Goal: Transaction & Acquisition: Obtain resource

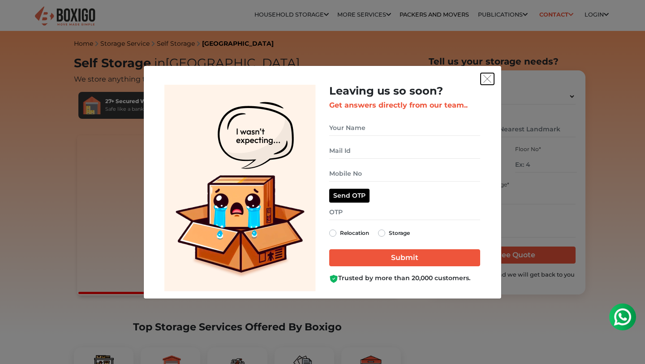
click at [486, 75] on img "get free quote dialog" at bounding box center [487, 79] width 8 height 8
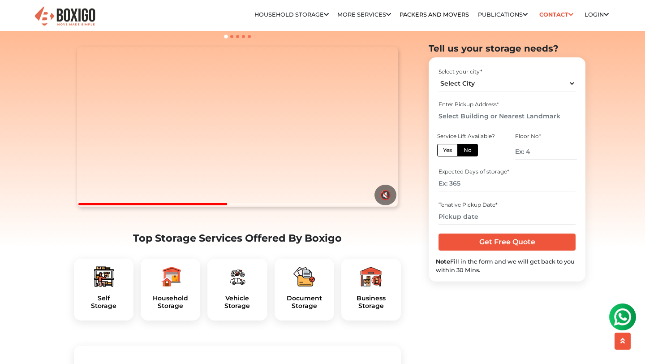
scroll to position [91, 0]
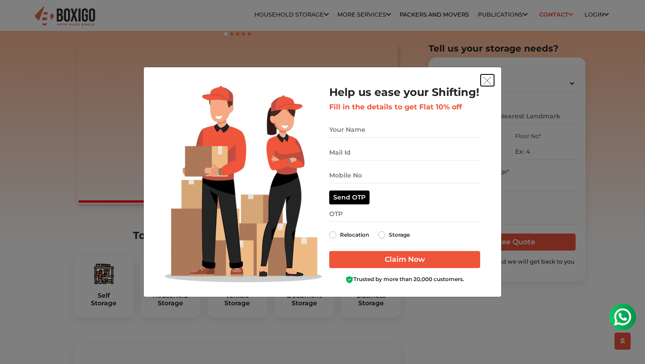
click at [487, 80] on img "get free quote dialog" at bounding box center [487, 81] width 8 height 8
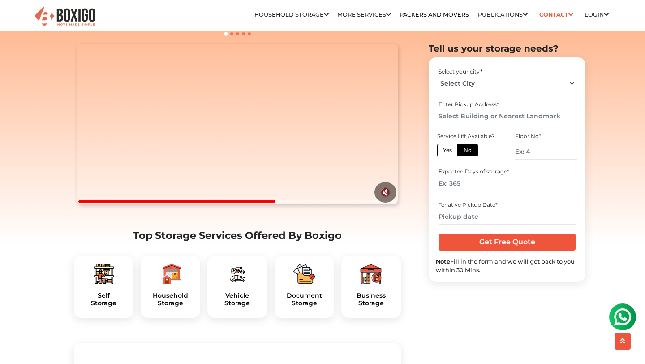
click at [468, 82] on select "Select City [GEOGRAPHIC_DATA] [GEOGRAPHIC_DATA] [GEOGRAPHIC_DATA] [GEOGRAPHIC_D…" at bounding box center [506, 83] width 137 height 16
select select "[GEOGRAPHIC_DATA]"
click at [438, 75] on select "Select City [GEOGRAPHIC_DATA] [GEOGRAPHIC_DATA] [GEOGRAPHIC_DATA] [GEOGRAPHIC_D…" at bounding box center [506, 83] width 137 height 16
click at [480, 116] on input "text" at bounding box center [506, 116] width 137 height 16
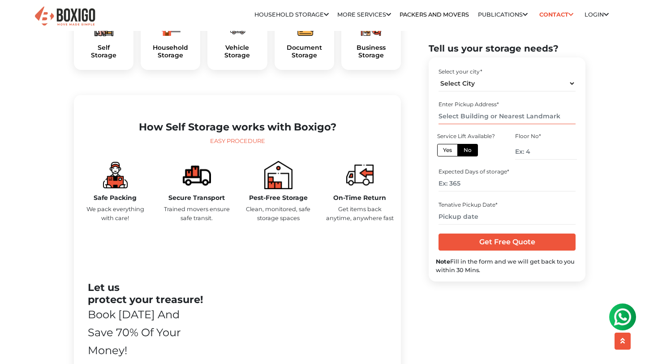
scroll to position [305, 0]
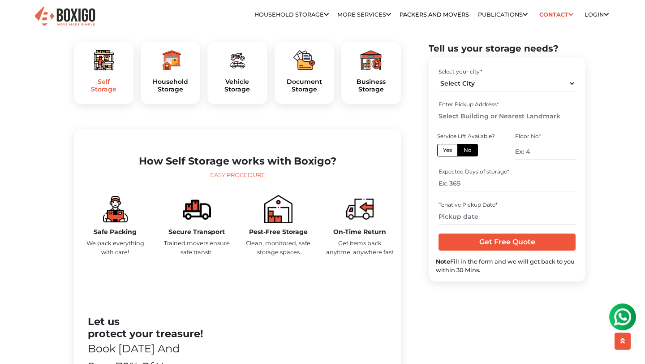
click at [102, 93] on h5 "Self Storage" at bounding box center [103, 85] width 45 height 15
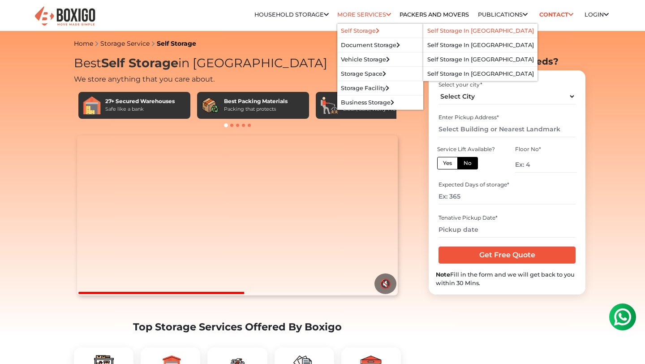
click at [447, 32] on link "Self Storage in [GEOGRAPHIC_DATA]" at bounding box center [480, 30] width 107 height 7
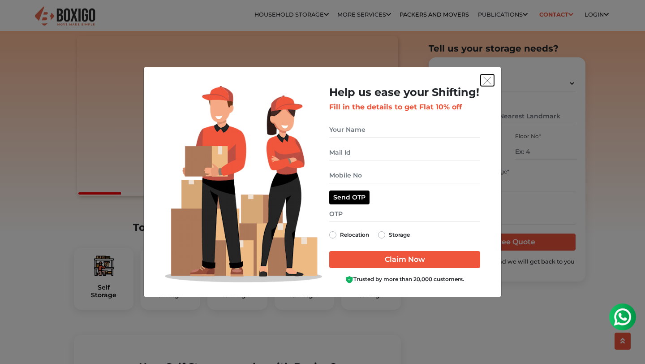
click at [488, 82] on img "get free quote dialog" at bounding box center [487, 81] width 8 height 8
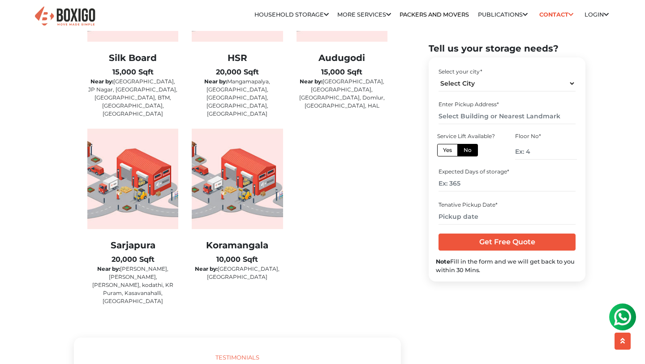
scroll to position [1547, 0]
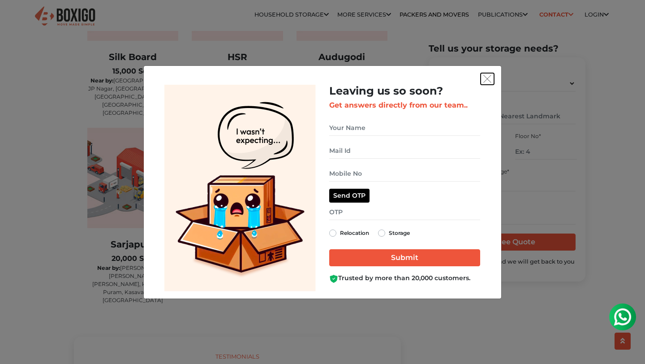
click at [485, 77] on img "get free quote dialog" at bounding box center [487, 79] width 8 height 8
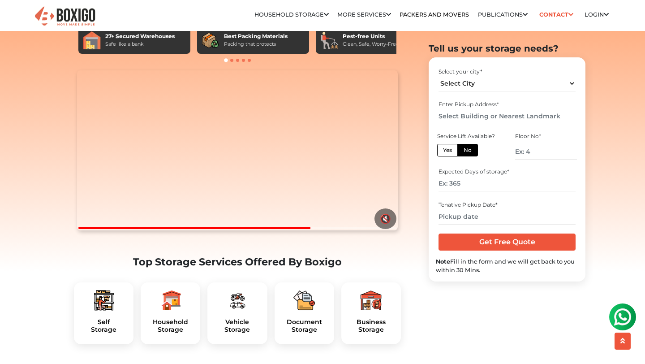
scroll to position [0, 0]
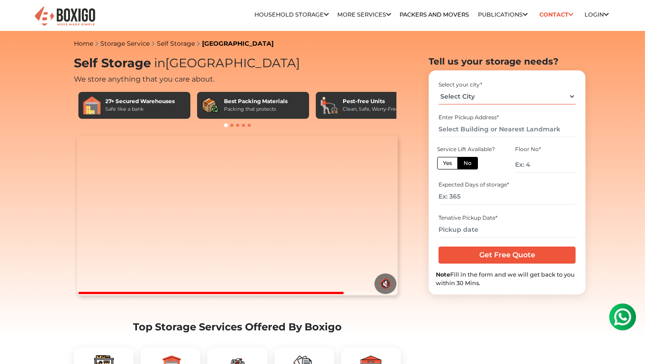
click at [477, 95] on select "Select City [GEOGRAPHIC_DATA] [GEOGRAPHIC_DATA] [GEOGRAPHIC_DATA] [GEOGRAPHIC_D…" at bounding box center [506, 97] width 137 height 16
select select "[GEOGRAPHIC_DATA]"
click at [438, 89] on select "Select City [GEOGRAPHIC_DATA] [GEOGRAPHIC_DATA] [GEOGRAPHIC_DATA] [GEOGRAPHIC_D…" at bounding box center [506, 97] width 137 height 16
click at [466, 127] on input "text" at bounding box center [506, 129] width 137 height 16
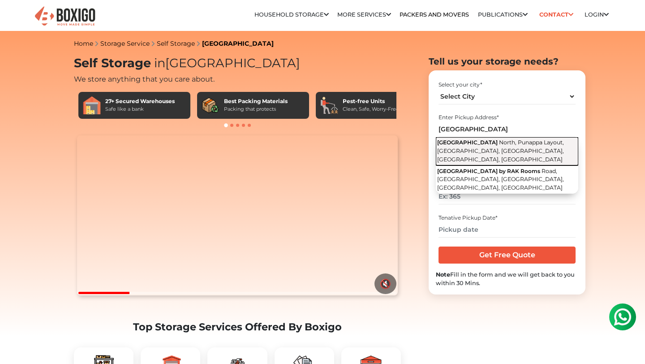
click at [497, 142] on span "North, Punappa Layout, Hennur Gardens, corrs, Bengaluru, Karnataka" at bounding box center [500, 150] width 127 height 23
type input "Plama Heights, North, Punappa Layout, Hennur Gardens, corrs, Bengaluru, Karnata…"
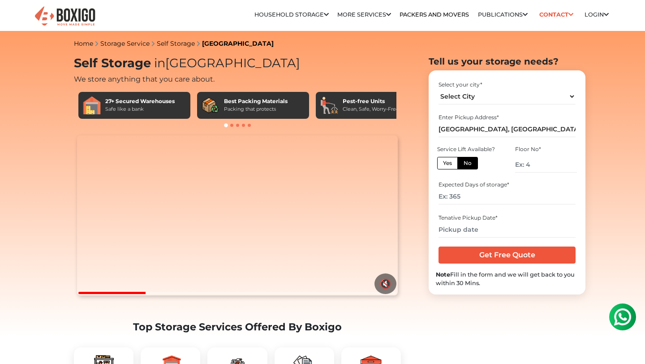
click at [447, 165] on label "Yes" at bounding box center [447, 163] width 21 height 13
click at [447, 165] on input "Yes" at bounding box center [446, 162] width 6 height 6
radio input "true"
click at [470, 196] on input "number" at bounding box center [506, 197] width 137 height 16
type input "365"
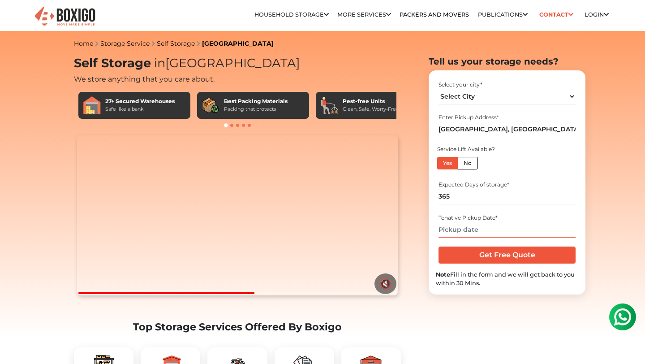
click at [475, 231] on input "text" at bounding box center [506, 230] width 137 height 16
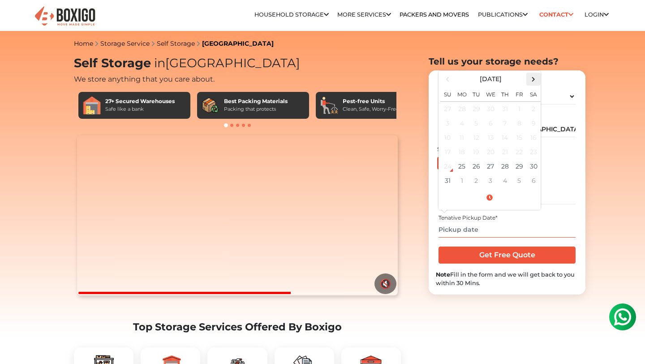
click at [532, 77] on span at bounding box center [534, 79] width 12 height 12
click at [461, 135] on td "15" at bounding box center [462, 137] width 14 height 14
type input "09/15/2025 12:00 AM"
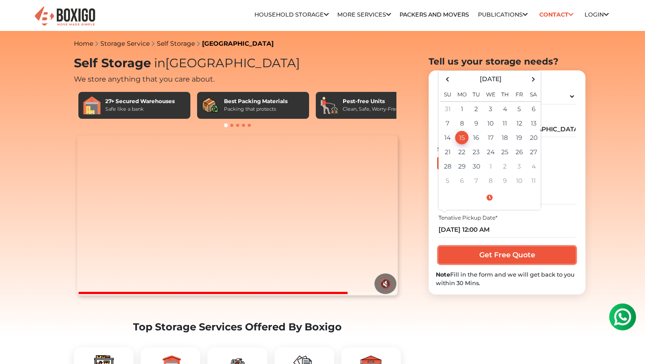
click at [509, 253] on input "Get Free Quote" at bounding box center [506, 254] width 137 height 17
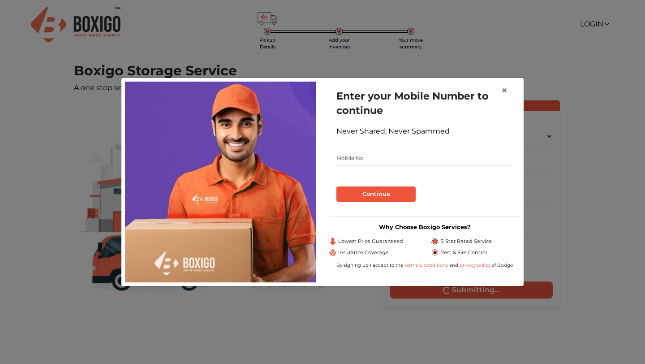
click at [394, 156] on input "text" at bounding box center [424, 158] width 176 height 14
type input "9880728523"
click at [379, 196] on button "Continue" at bounding box center [375, 193] width 79 height 15
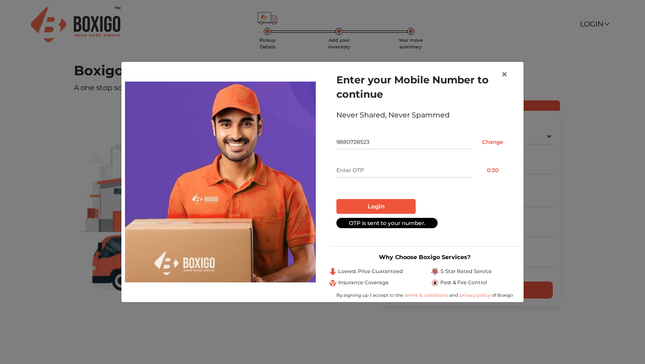
click at [392, 170] on input "text" at bounding box center [404, 170] width 136 height 14
type input "8633"
click at [364, 205] on button "Login" at bounding box center [375, 206] width 79 height 15
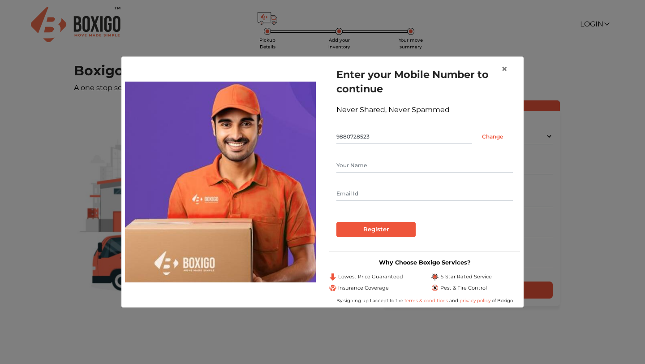
click at [382, 159] on input "text" at bounding box center [424, 165] width 176 height 14
type input "Mukesh Ghatiya"
type input "MGHATIYA@GMAIL.COM"
click at [356, 228] on input "Register" at bounding box center [375, 229] width 79 height 15
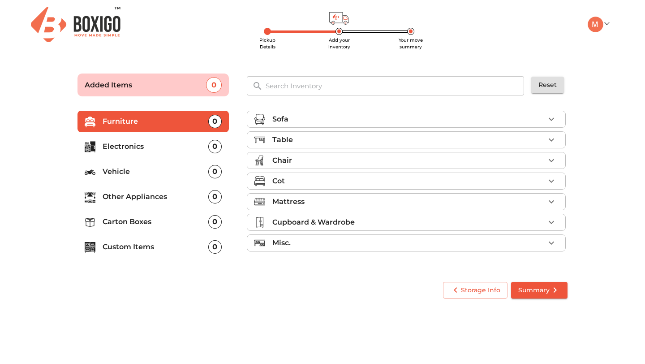
click at [344, 117] on div "Sofa" at bounding box center [408, 119] width 272 height 11
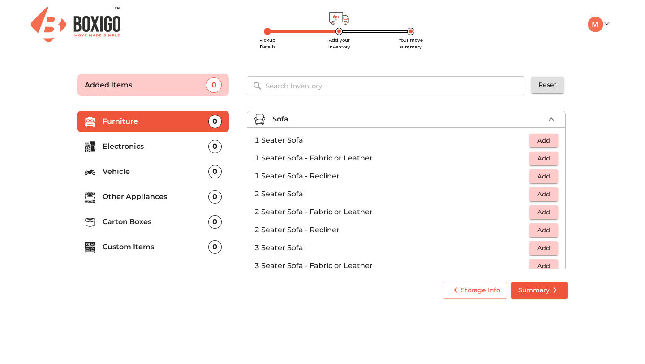
click at [539, 143] on span "Add" at bounding box center [544, 140] width 20 height 10
click at [553, 120] on icon "button" at bounding box center [551, 118] width 5 height 3
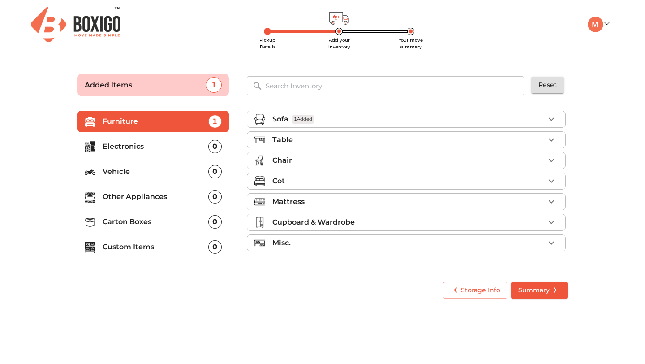
click at [554, 140] on icon "button" at bounding box center [551, 139] width 11 height 11
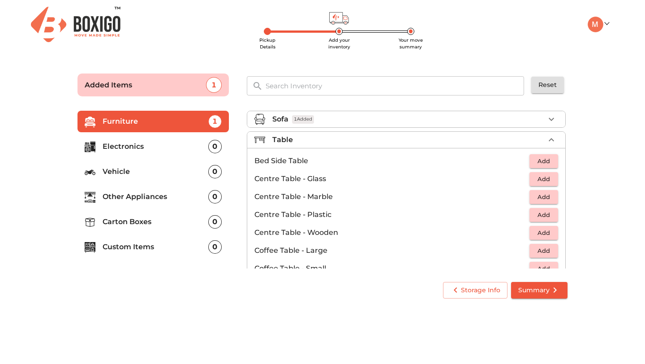
click at [544, 163] on span "Add" at bounding box center [544, 161] width 20 height 10
click at [543, 235] on span "Add" at bounding box center [544, 233] width 20 height 10
click at [552, 141] on icon "button" at bounding box center [551, 139] width 11 height 11
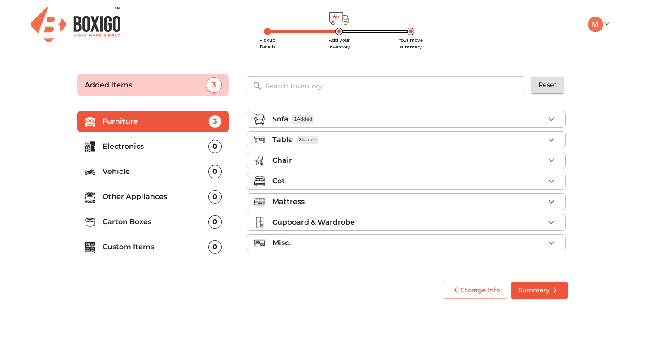
click at [553, 161] on icon "button" at bounding box center [551, 160] width 11 height 11
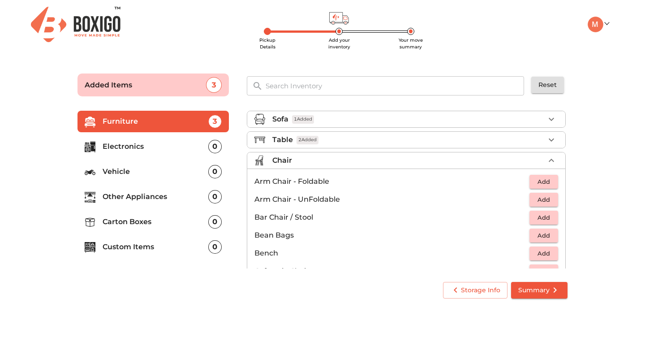
click at [545, 199] on span "Add" at bounding box center [544, 199] width 20 height 10
click at [550, 200] on icon "button" at bounding box center [551, 199] width 11 height 11
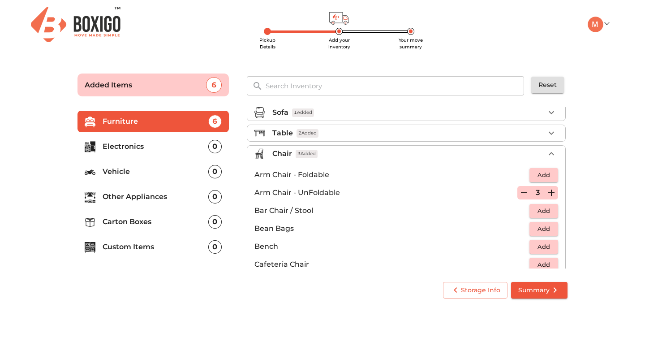
scroll to position [17, 0]
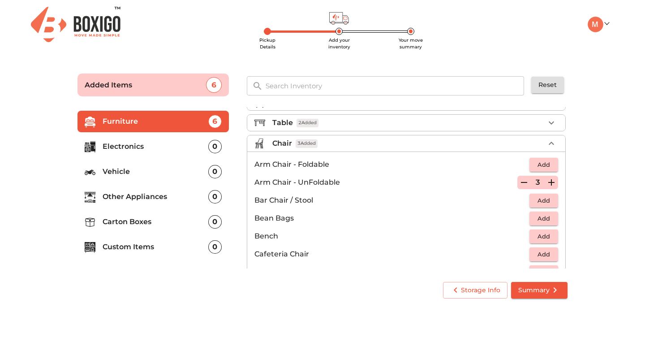
click at [553, 142] on icon "button" at bounding box center [551, 143] width 11 height 11
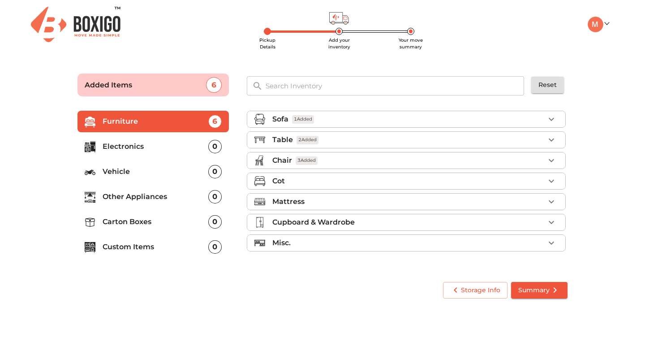
scroll to position [0, 0]
click at [113, 147] on p "Electronics" at bounding box center [156, 146] width 106 height 11
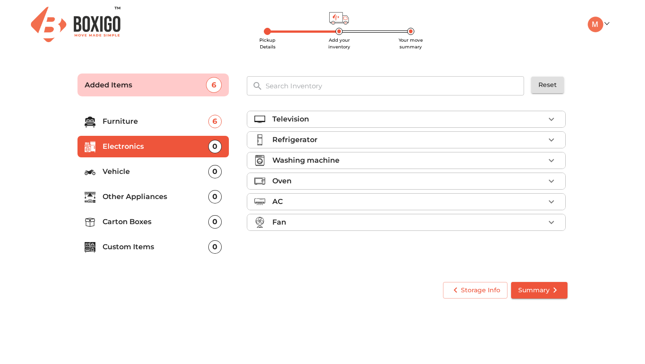
click at [528, 141] on div "Refrigerator" at bounding box center [408, 139] width 272 height 11
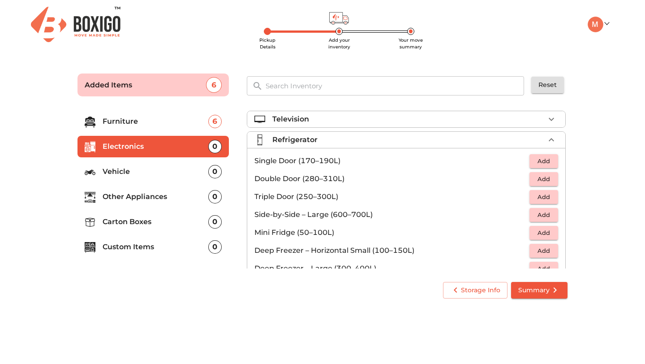
click at [545, 180] on span "Add" at bounding box center [544, 179] width 20 height 10
click at [552, 140] on icon "button" at bounding box center [551, 139] width 5 height 3
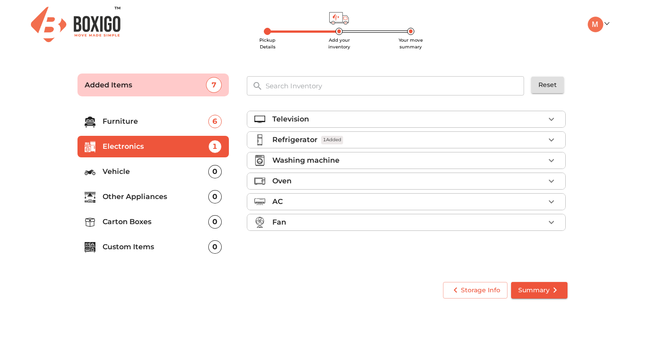
click at [557, 120] on button "button" at bounding box center [551, 118] width 13 height 13
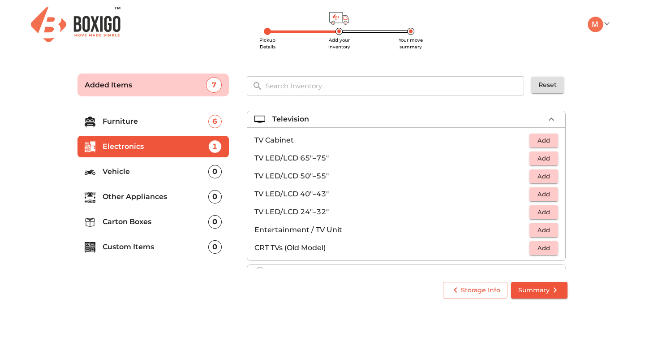
click at [541, 140] on span "Add" at bounding box center [544, 140] width 20 height 10
click at [546, 176] on span "Add" at bounding box center [544, 176] width 20 height 10
click at [553, 121] on icon "button" at bounding box center [551, 119] width 11 height 11
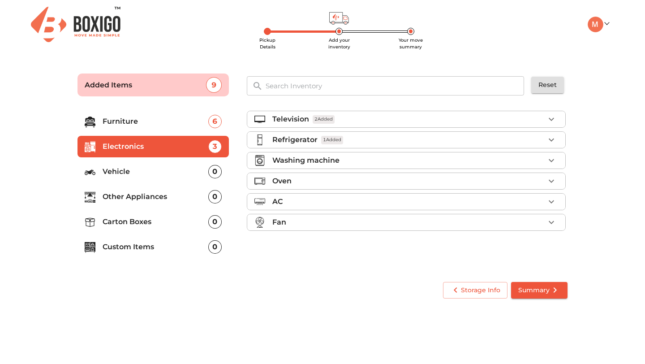
click at [544, 291] on span "Summary" at bounding box center [539, 289] width 42 height 11
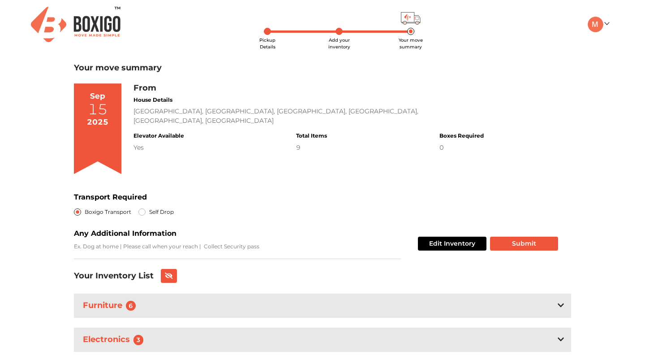
scroll to position [20, 0]
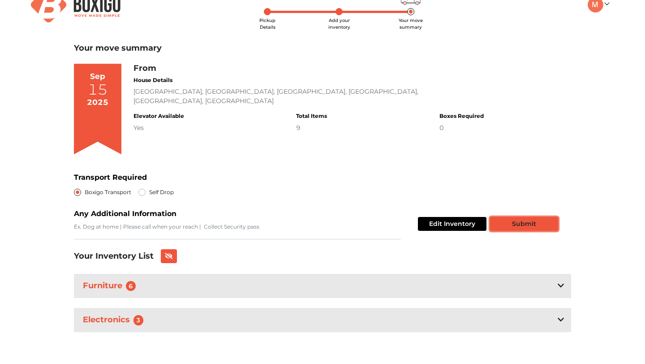
click at [510, 226] on button "Submit" at bounding box center [524, 224] width 68 height 14
